Goal: Answer question/provide support

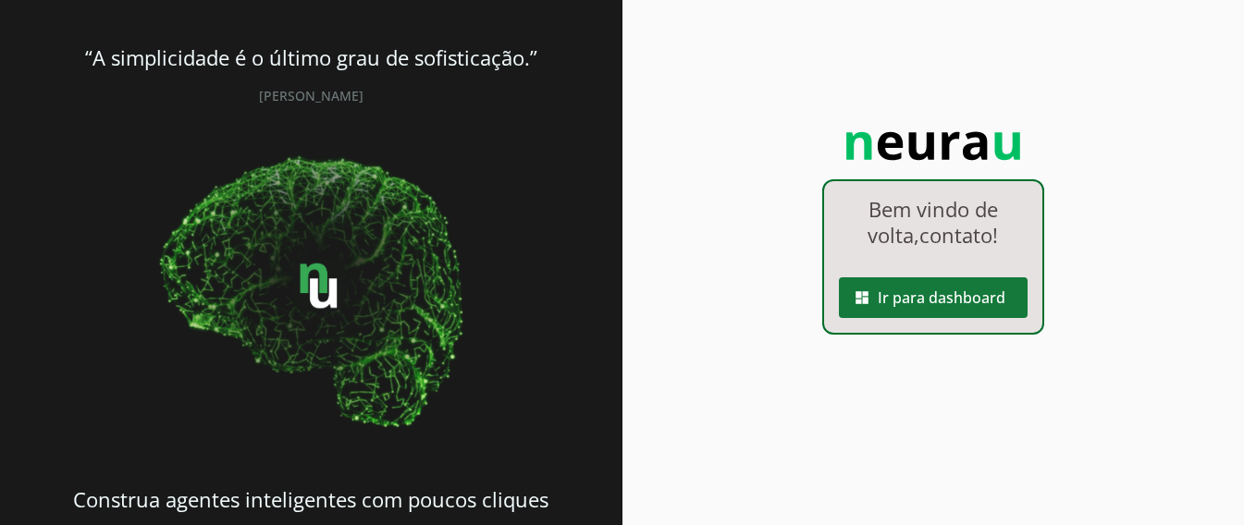
click at [926, 295] on span at bounding box center [933, 298] width 189 height 44
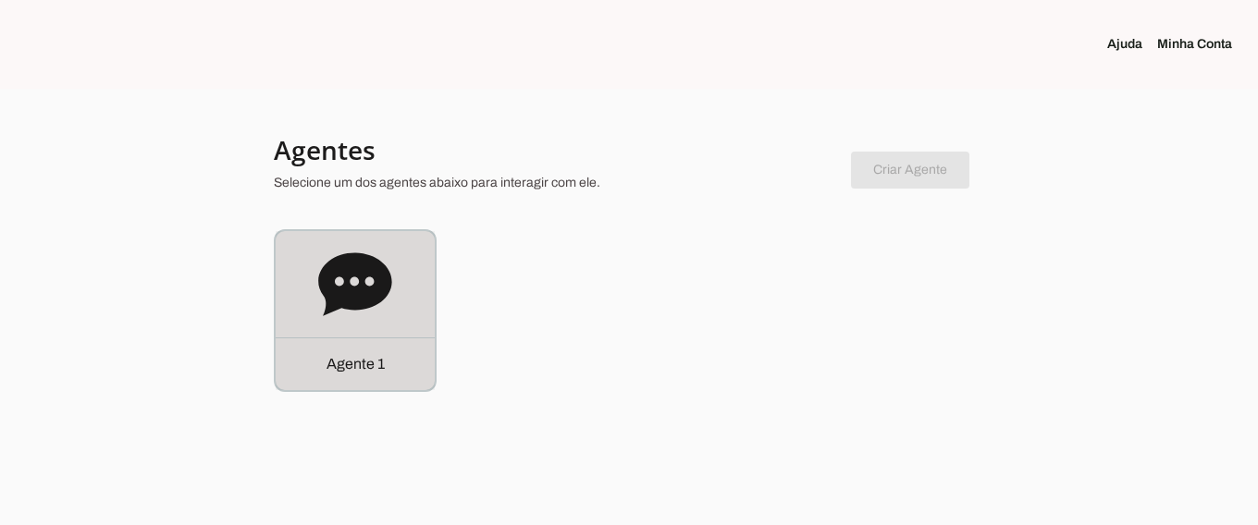
click at [358, 285] on icon at bounding box center [354, 284] width 73 height 63
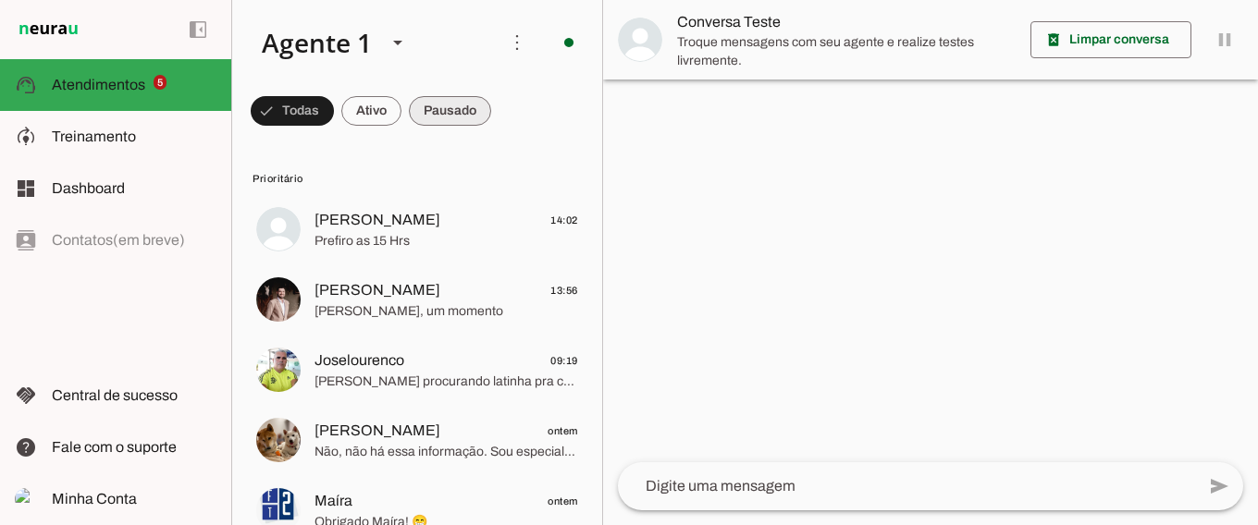
click at [334, 106] on span at bounding box center [292, 111] width 83 height 44
